Goal: Task Accomplishment & Management: Complete application form

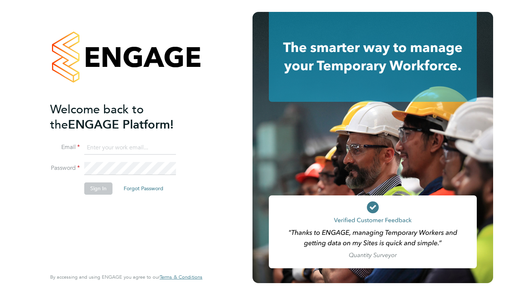
click at [117, 144] on input at bounding box center [130, 147] width 92 height 13
type input "lloydabeywick@gmail.com"
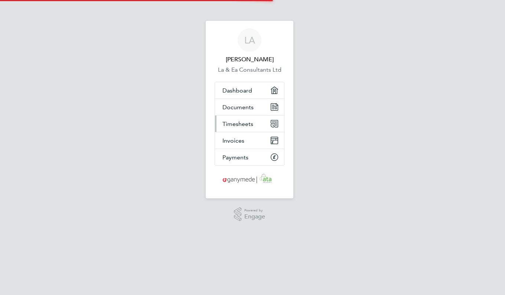
click at [245, 127] on link "Timesheets" at bounding box center [249, 123] width 69 height 16
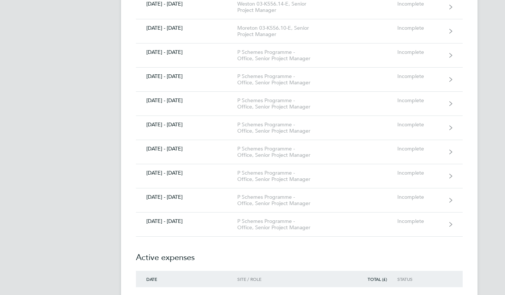
scroll to position [5831, 0]
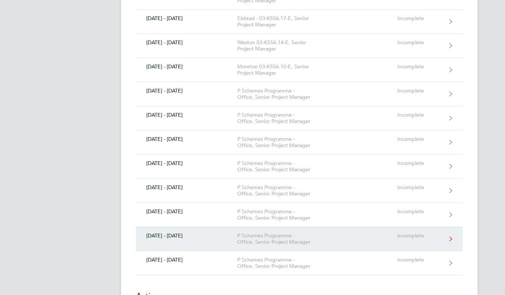
click at [298, 232] on div "P Schemes Programme - Office, Senior Project Manager" at bounding box center [279, 238] width 85 height 13
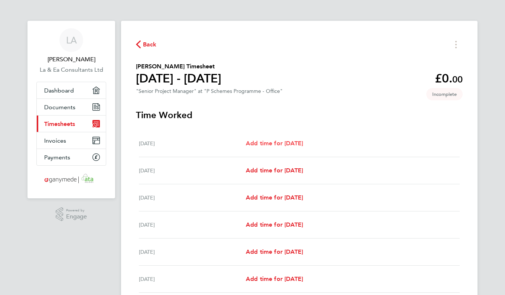
click at [302, 146] on span "Add time for [DATE]" at bounding box center [274, 143] width 57 height 7
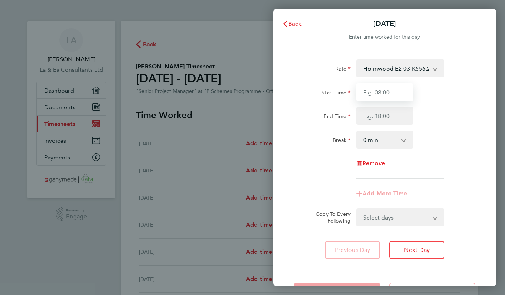
click at [392, 94] on input "Start Time" at bounding box center [385, 92] width 56 height 18
type input "09:00"
type input "17:30"
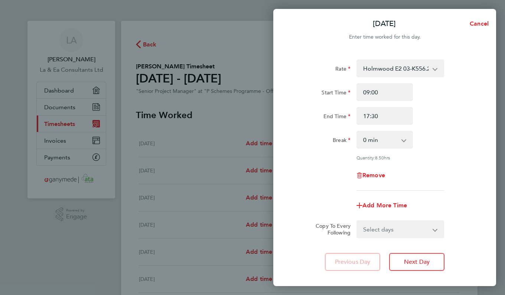
click at [400, 142] on select "0 min 15 min 30 min 45 min 60 min 75 min 90 min" at bounding box center [380, 139] width 46 height 16
select select "30"
click at [357, 131] on select "0 min 15 min 30 min 45 min 60 min 75 min 90 min" at bounding box center [380, 139] width 46 height 16
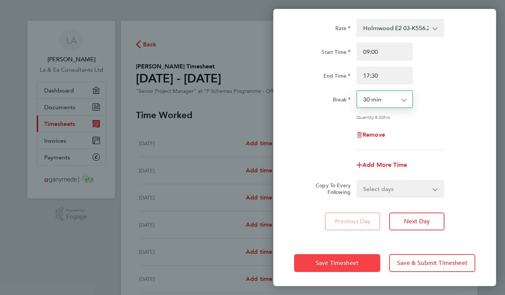
click at [356, 264] on span "Save Timesheet" at bounding box center [337, 262] width 43 height 7
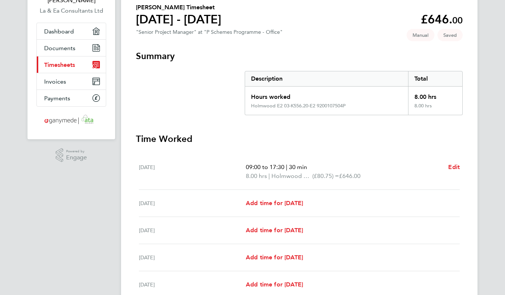
scroll to position [74, 0]
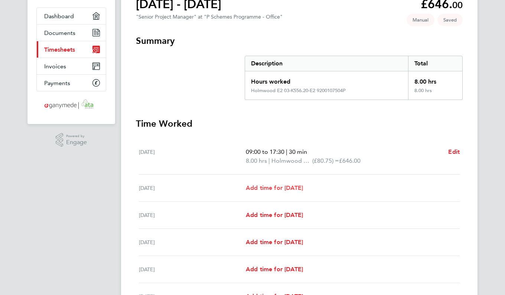
click at [287, 189] on span "Add time for [DATE]" at bounding box center [274, 187] width 57 height 7
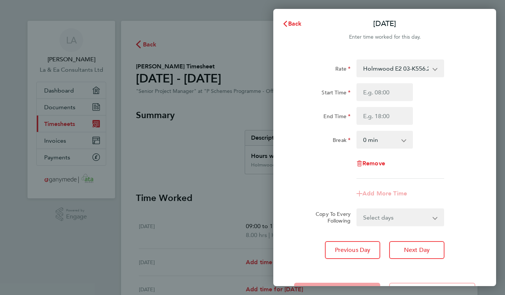
click at [436, 70] on app-icon-cross-button at bounding box center [439, 68] width 9 height 16
click at [430, 69] on select "Holmwood E2 03-K556.20-E2 9200107504P - 80.75 [PERSON_NAME] Green ECI2 03-K556.…" at bounding box center [395, 68] width 77 height 16
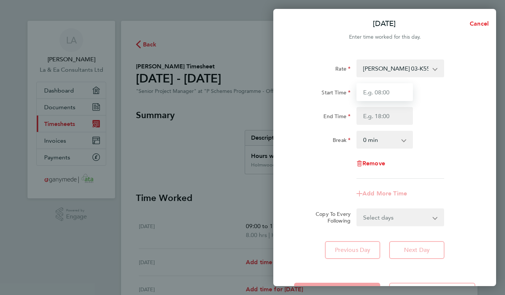
click at [401, 92] on input "Start Time" at bounding box center [385, 92] width 56 height 18
type input "09:00"
type input "17:30"
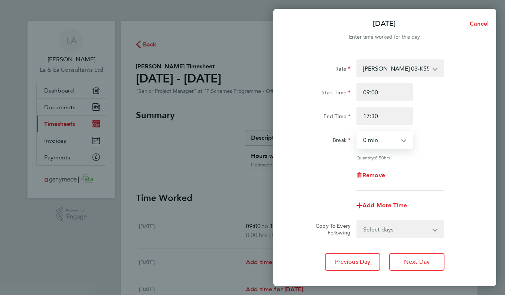
click at [396, 140] on select "0 min 15 min 30 min 45 min 60 min 75 min 90 min" at bounding box center [380, 139] width 46 height 16
select select "30"
click at [357, 131] on select "0 min 15 min 30 min 45 min 60 min 75 min 90 min" at bounding box center [380, 139] width 46 height 16
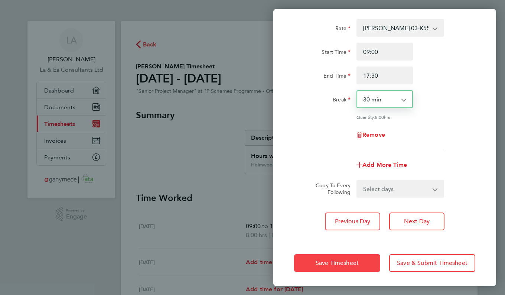
click at [355, 257] on button "Save Timesheet" at bounding box center [337, 263] width 86 height 18
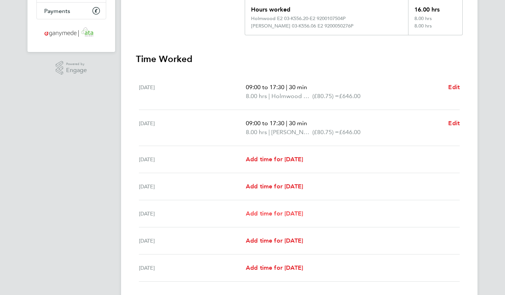
scroll to position [149, 0]
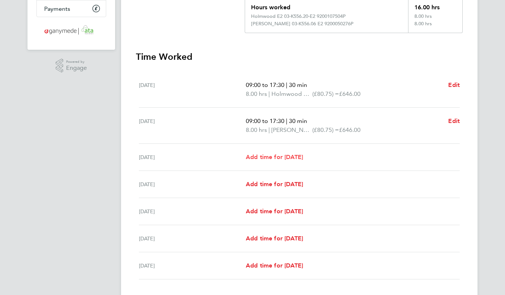
click at [298, 157] on span "Add time for [DATE]" at bounding box center [274, 156] width 57 height 7
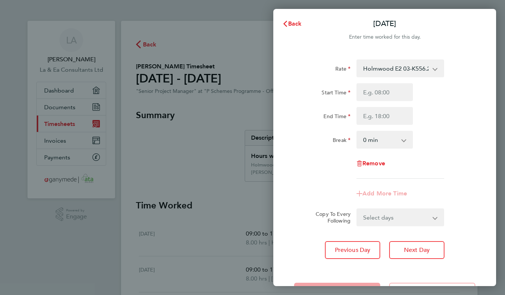
click at [432, 66] on select "Holmwood E2 03-K556.20-E2 9200107504P - 80.75 [PERSON_NAME] Green ECI2 03-K556.…" at bounding box center [395, 68] width 77 height 16
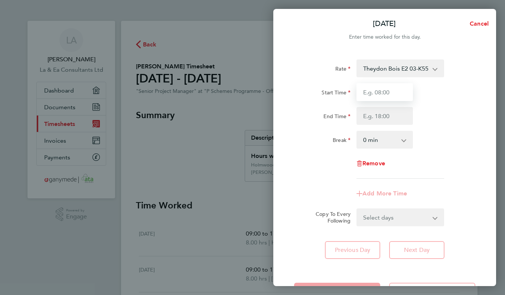
click at [401, 91] on input "Start Time" at bounding box center [385, 92] width 56 height 18
type input "09:00"
type input "17:30"
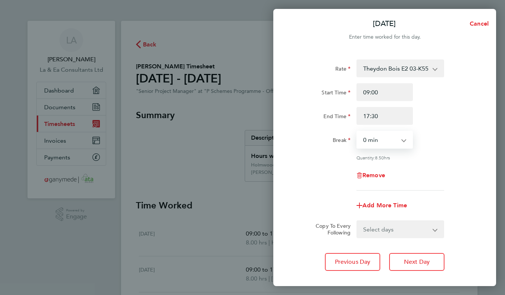
click at [391, 136] on select "0 min 15 min 30 min 45 min 60 min 75 min 90 min" at bounding box center [380, 139] width 46 height 16
select select "30"
click at [357, 131] on select "0 min 15 min 30 min 45 min 60 min 75 min 90 min" at bounding box center [380, 139] width 46 height 16
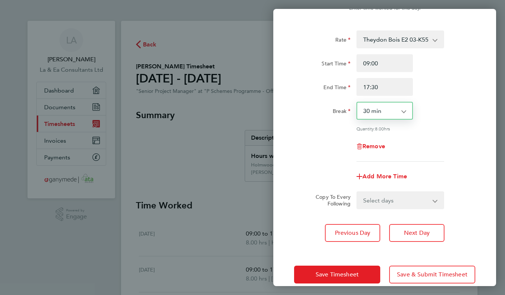
scroll to position [40, 0]
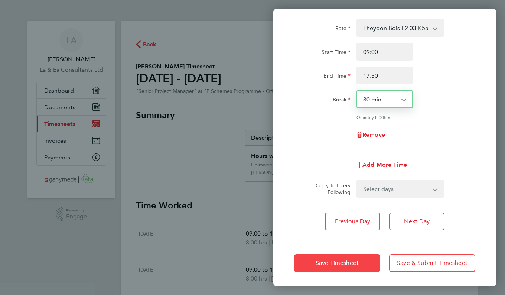
click at [336, 264] on span "Save Timesheet" at bounding box center [337, 262] width 43 height 7
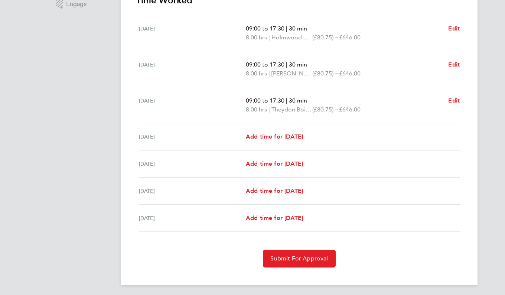
scroll to position [215, 0]
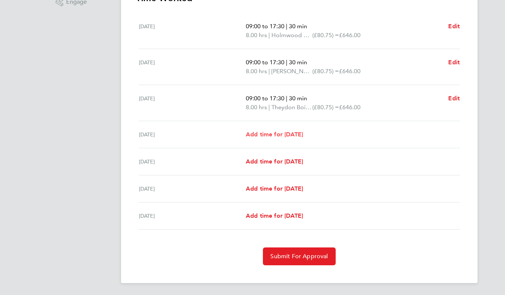
click at [301, 133] on span "Add time for [DATE]" at bounding box center [274, 134] width 57 height 7
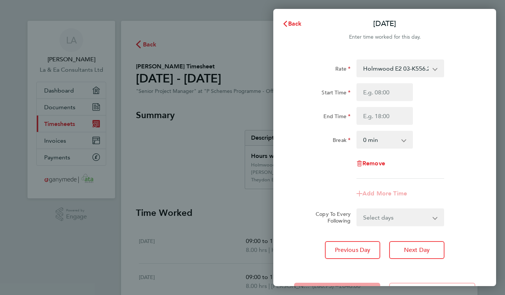
click at [431, 69] on select "Holmwood E2 03-K556.20-E2 9200107504P - 80.75 [PERSON_NAME] Green ECI2 03-K556.…" at bounding box center [395, 68] width 77 height 16
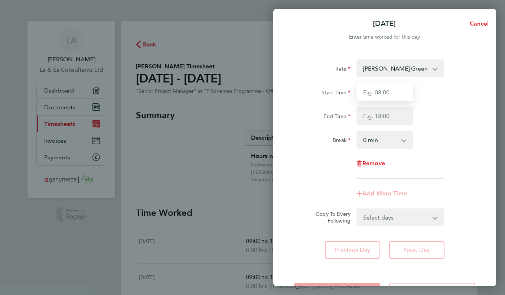
click at [386, 91] on input "Start Time" at bounding box center [385, 92] width 56 height 18
type input "09:00"
type input "17:30"
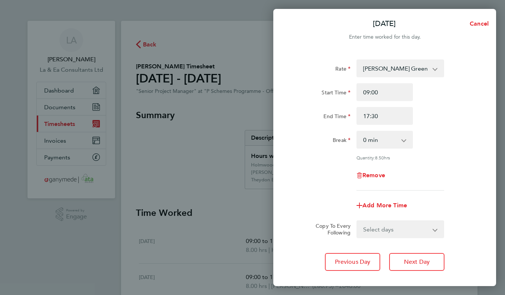
click at [383, 139] on select "0 min 15 min 30 min 45 min 60 min 75 min 90 min" at bounding box center [380, 139] width 46 height 16
select select "30"
click at [357, 131] on select "0 min 15 min 30 min 45 min 60 min 75 min 90 min" at bounding box center [380, 139] width 46 height 16
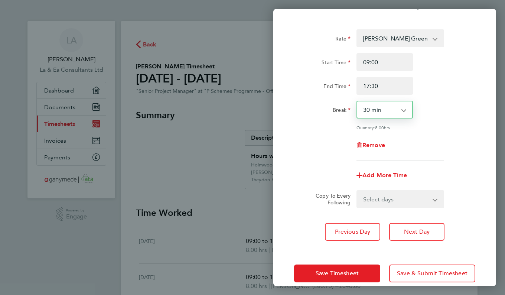
scroll to position [40, 0]
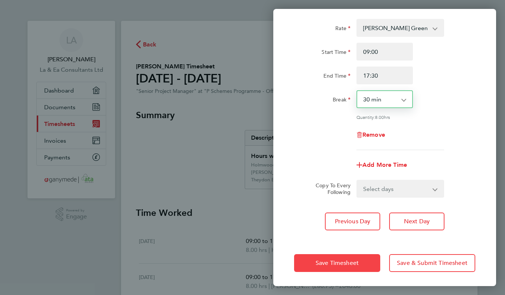
click at [346, 261] on span "Save Timesheet" at bounding box center [337, 262] width 43 height 7
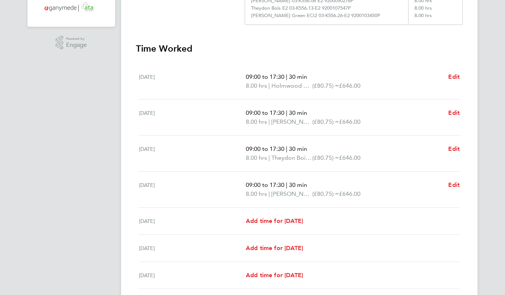
scroll to position [223, 0]
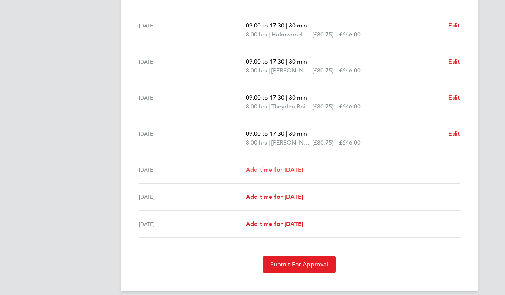
click at [303, 172] on span "Add time for [DATE]" at bounding box center [274, 169] width 57 height 7
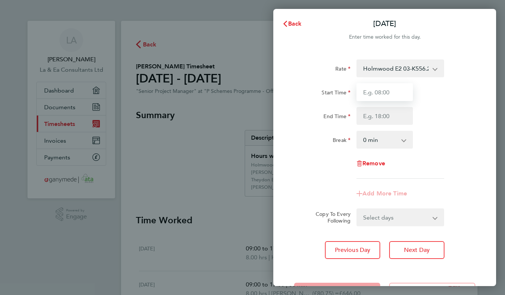
click at [400, 92] on input "Start Time" at bounding box center [385, 92] width 56 height 18
type input "09:00"
type input "17:30"
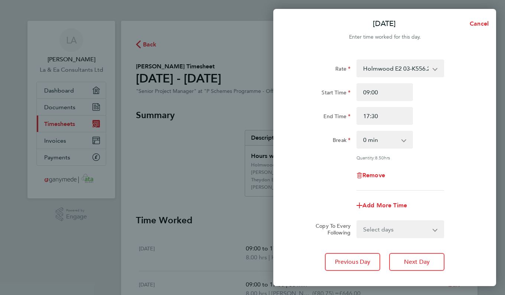
click at [400, 139] on select "0 min 15 min 30 min 45 min 60 min 75 min 90 min" at bounding box center [380, 139] width 46 height 16
select select "30"
click at [357, 131] on select "0 min 15 min 30 min 45 min 60 min 75 min 90 min" at bounding box center [380, 139] width 46 height 16
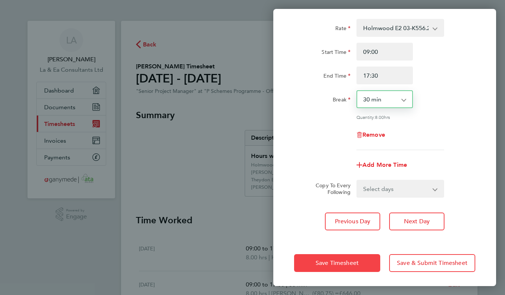
scroll to position [40, 0]
click at [354, 258] on button "Save Timesheet" at bounding box center [337, 263] width 86 height 18
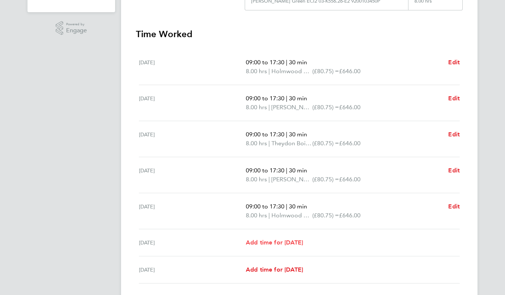
scroll to position [240, 0]
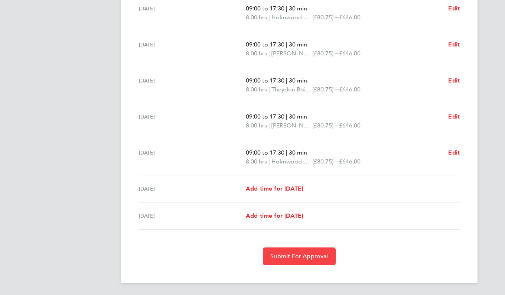
click at [322, 254] on span "Submit For Approval" at bounding box center [299, 256] width 58 height 7
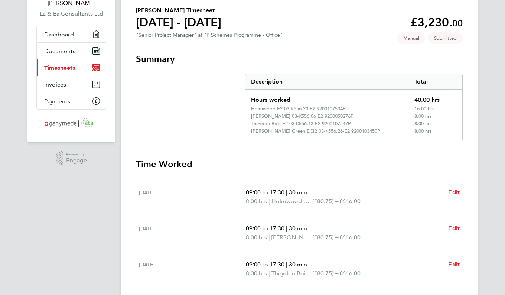
scroll to position [0, 0]
